Goal: Information Seeking & Learning: Understand process/instructions

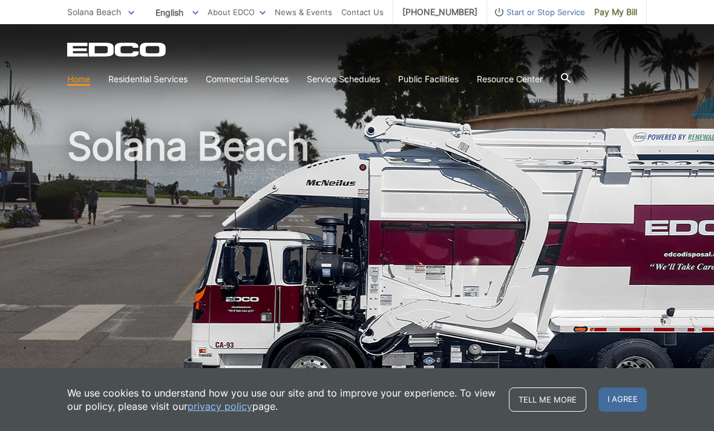
click at [627, 396] on span "I agree" at bounding box center [622, 400] width 48 height 24
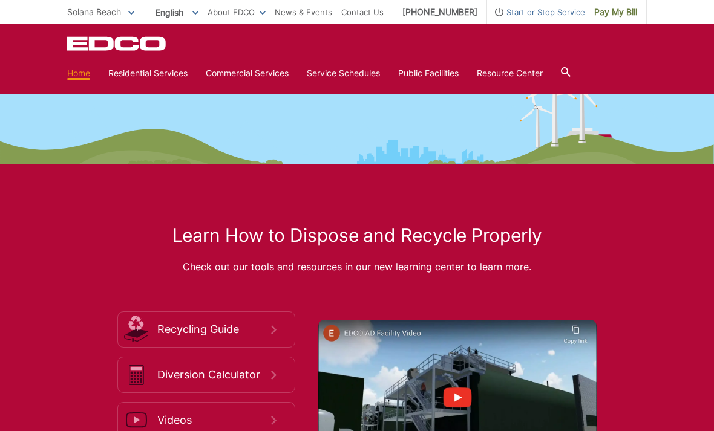
scroll to position [1710, 0]
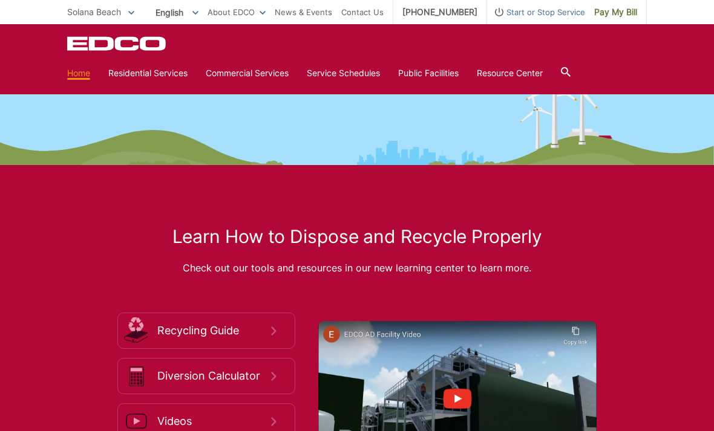
click at [347, 76] on link "Service Schedules" at bounding box center [343, 73] width 73 height 13
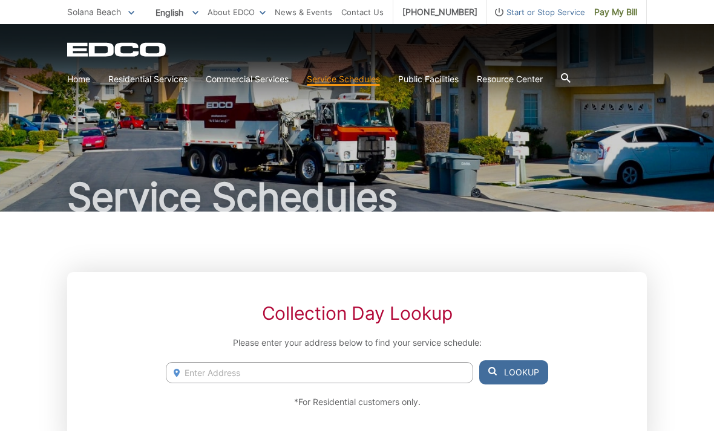
click at [0, 0] on icon at bounding box center [0, 0] width 0 height 0
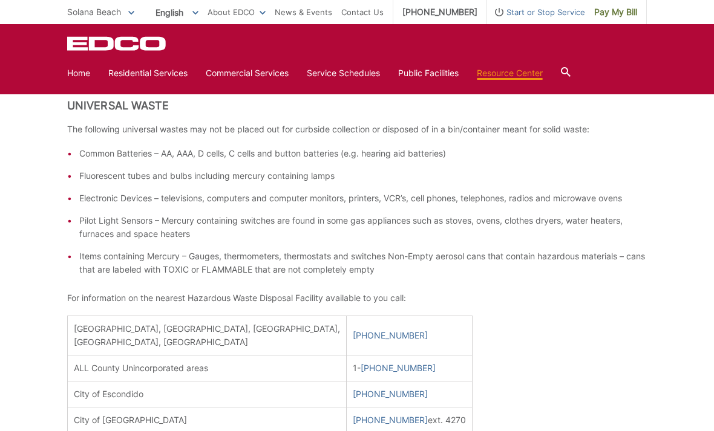
scroll to position [308, 0]
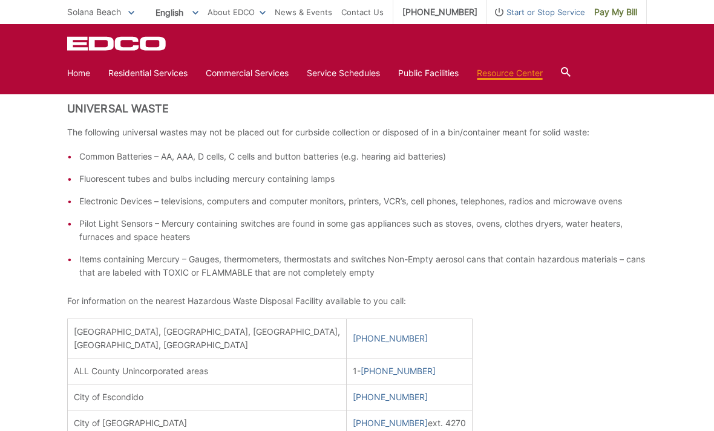
click at [570, 63] on div at bounding box center [566, 73] width 10 height 23
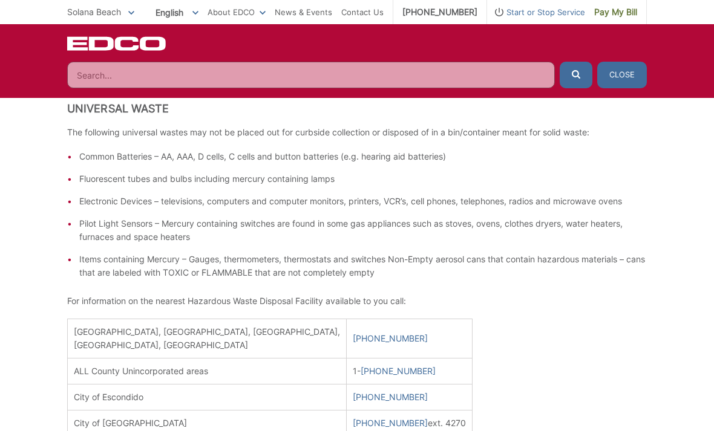
click at [108, 79] on input "Search" at bounding box center [310, 75] width 487 height 27
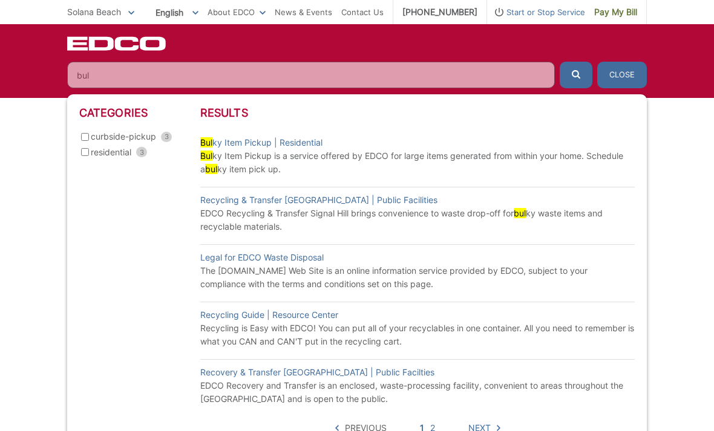
type input "bul"
click at [304, 140] on link "Bul ky Item Pickup | Residential" at bounding box center [261, 142] width 122 height 13
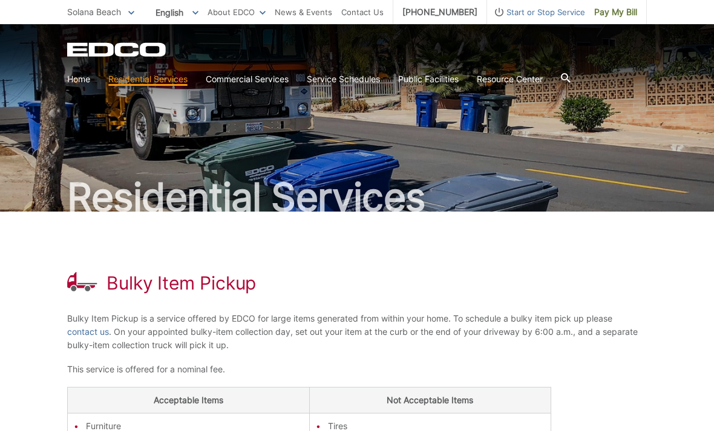
click at [570, 76] on icon at bounding box center [566, 78] width 10 height 10
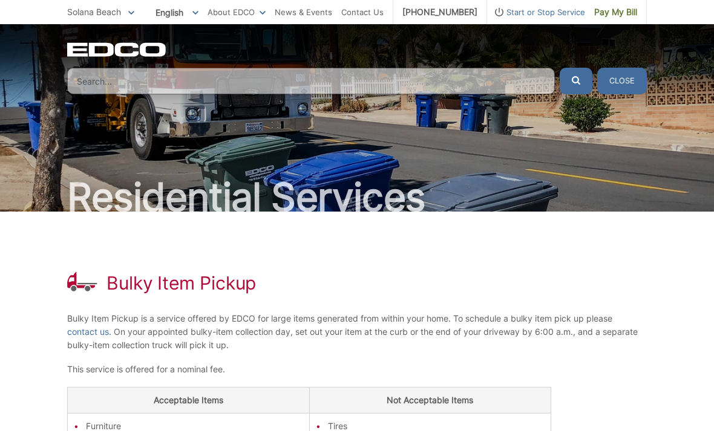
click at [134, 76] on input "Search" at bounding box center [310, 81] width 487 height 27
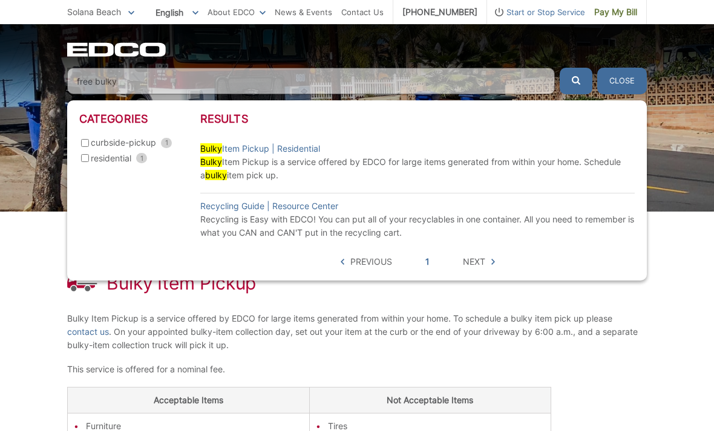
type input "free bulky"
click at [476, 260] on span "Next" at bounding box center [474, 261] width 22 height 13
click at [672, 108] on div "Residential Services" at bounding box center [357, 117] width 714 height 187
click at [48, 114] on div "Residential Services" at bounding box center [357, 117] width 714 height 187
click at [676, 60] on div "EDCO Logo Home Residential Services Curbside Pickup Recycling Organic Recycling…" at bounding box center [357, 59] width 714 height 70
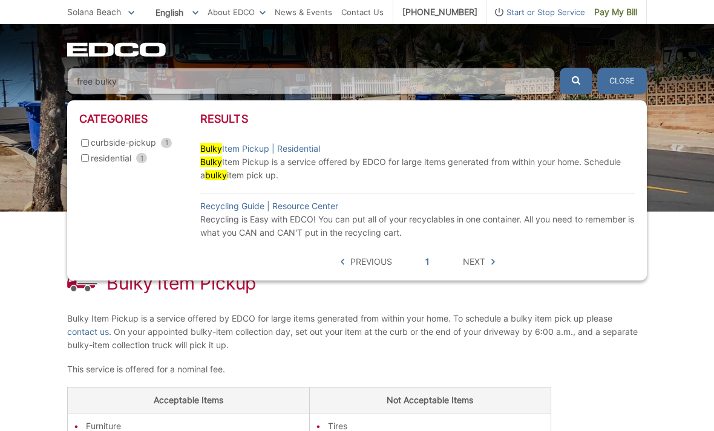
click at [607, 321] on p "Bulky Item Pickup is a service offered by EDCO for large items generated from w…" at bounding box center [356, 332] width 579 height 40
click at [370, 260] on span "Previous" at bounding box center [371, 261] width 42 height 13
click at [379, 52] on div "EDCO Logo" at bounding box center [356, 49] width 579 height 15
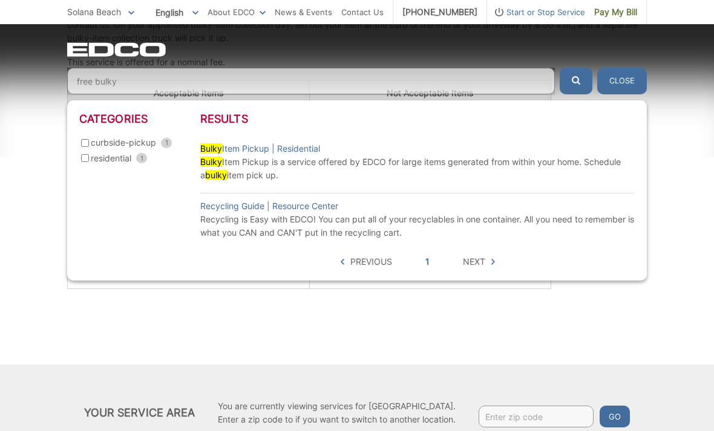
scroll to position [360, 0]
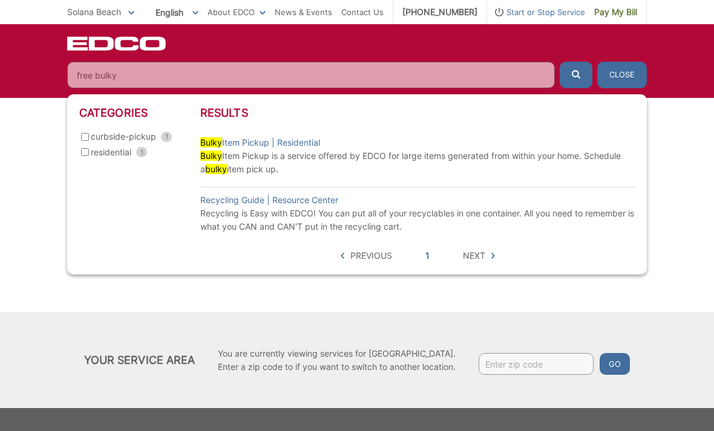
click at [513, 362] on input "Enter zip code" at bounding box center [535, 364] width 115 height 22
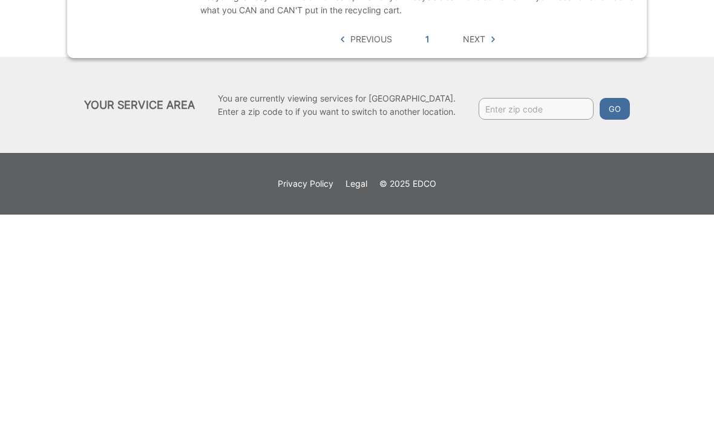
click at [582, 370] on footer "Privacy Policy Legal © 2025 EDCO" at bounding box center [357, 401] width 714 height 62
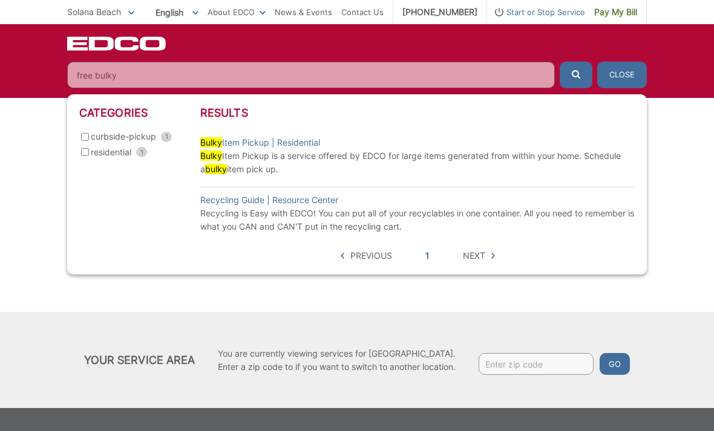
click at [623, 76] on button "Close" at bounding box center [622, 75] width 50 height 27
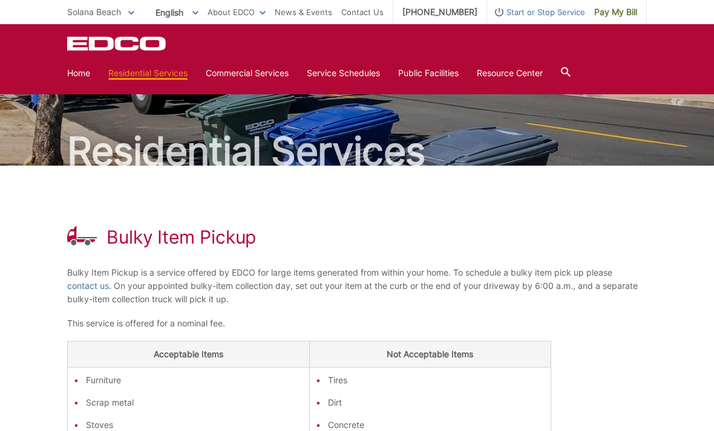
scroll to position [0, 0]
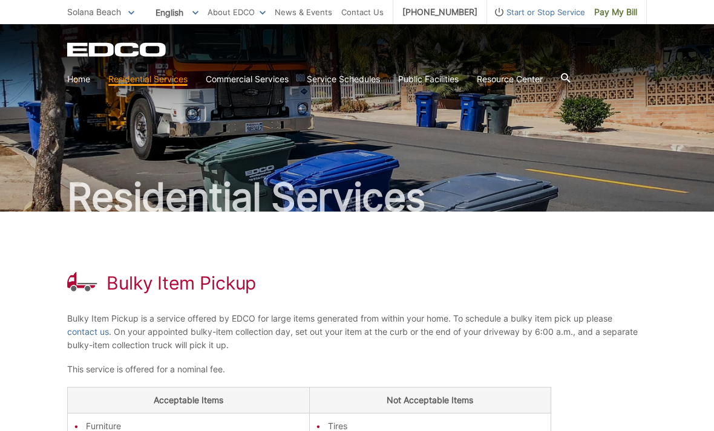
click at [85, 81] on link "Home" at bounding box center [78, 79] width 23 height 13
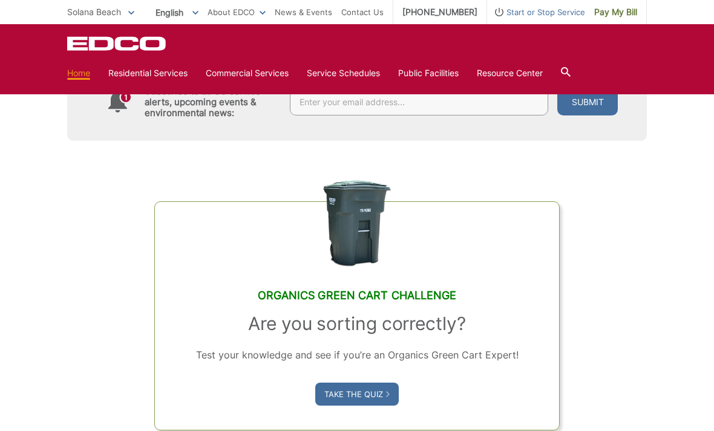
scroll to position [552, 0]
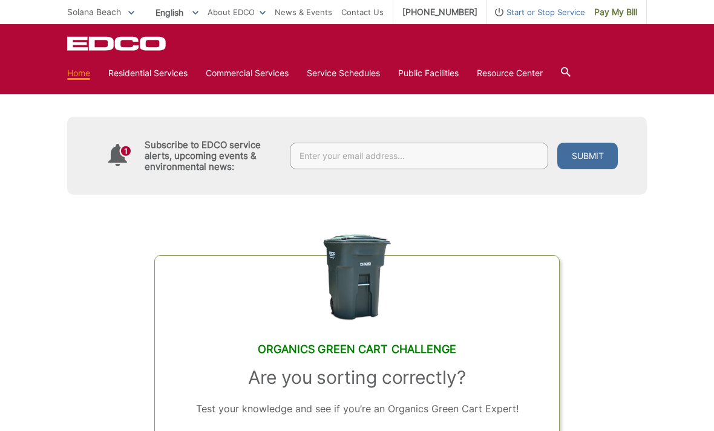
click at [305, 155] on input "text" at bounding box center [419, 156] width 258 height 27
type input "Robynm@capitalgrowthinc.com"
click at [587, 145] on button "Submit" at bounding box center [587, 156] width 60 height 27
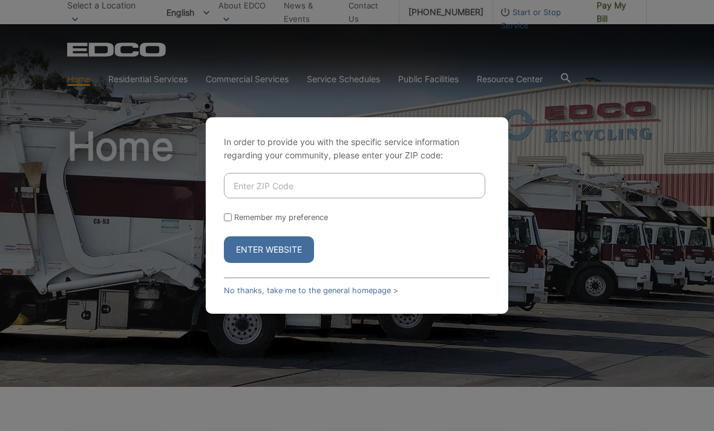
click at [258, 196] on input "Enter ZIP Code" at bounding box center [354, 185] width 261 height 25
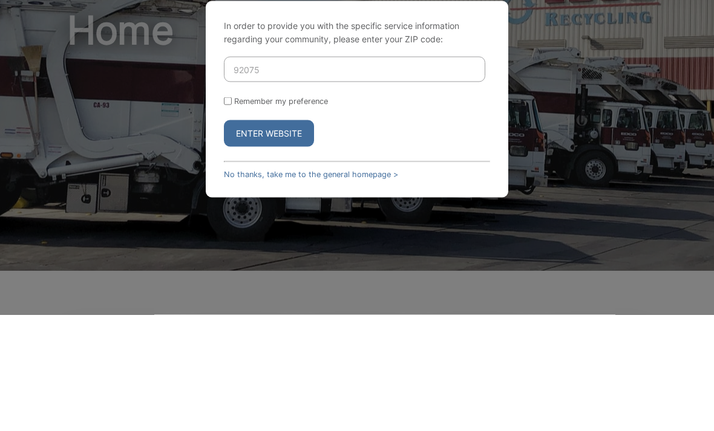
type input "92075"
click at [226, 213] on input "Remember my preference" at bounding box center [228, 217] width 8 height 8
checkbox input "true"
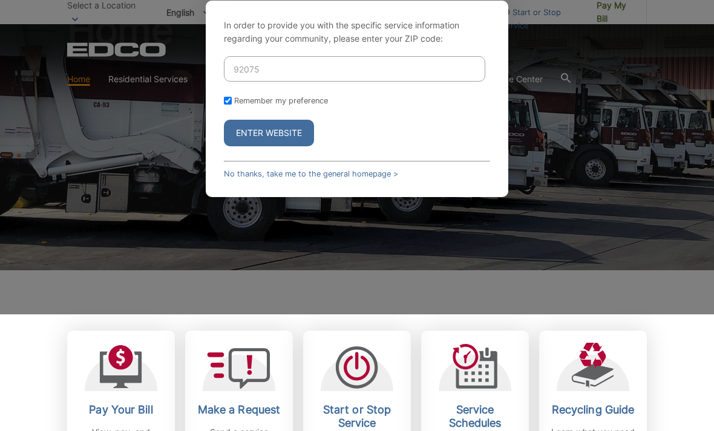
click at [277, 146] on button "Enter Website" at bounding box center [269, 133] width 90 height 27
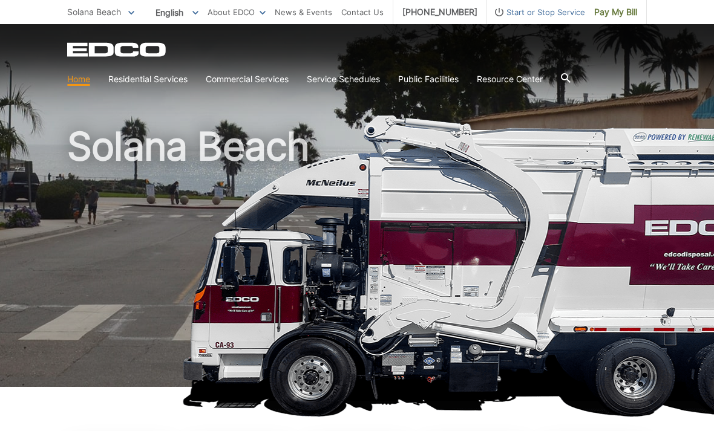
click at [0, 0] on link "Bulky Item Pickup" at bounding box center [0, 0] width 0 height 0
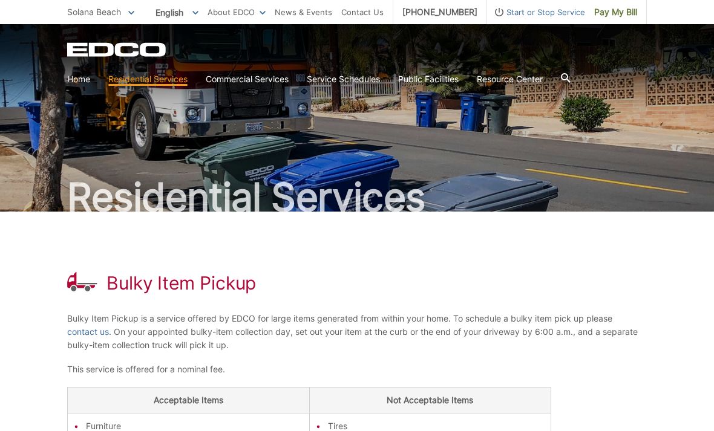
click at [94, 330] on link "contact us" at bounding box center [88, 331] width 42 height 13
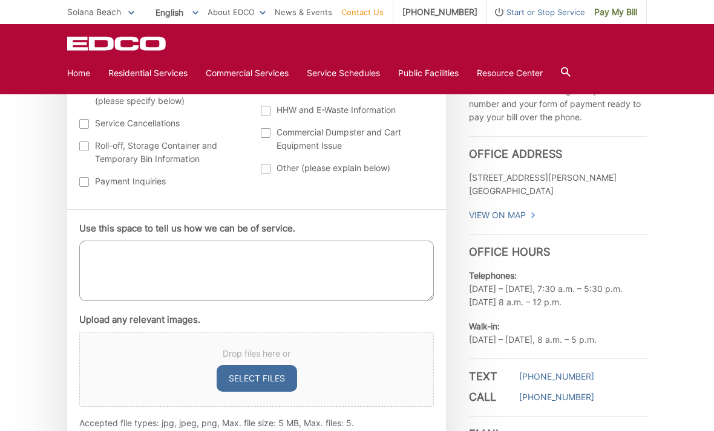
scroll to position [578, 0]
